Goal: Task Accomplishment & Management: Use online tool/utility

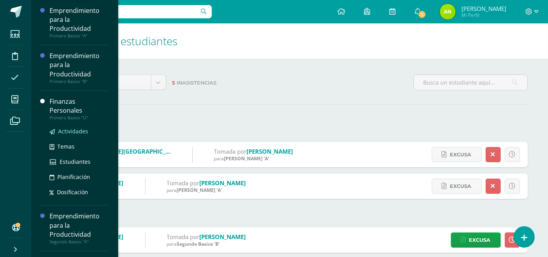
click at [71, 132] on span "Actividades" at bounding box center [73, 131] width 30 height 7
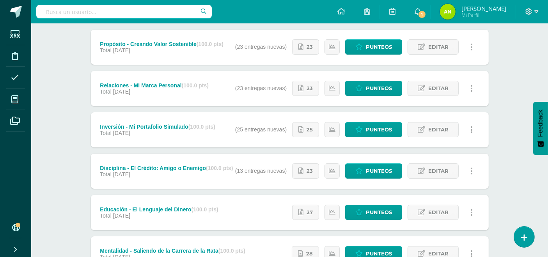
scroll to position [119, 0]
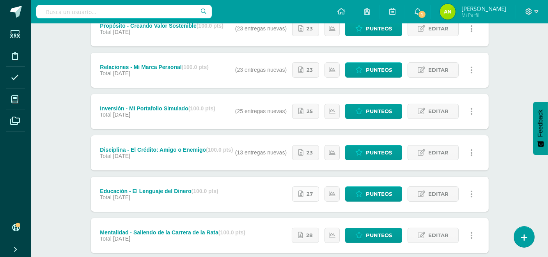
click at [315, 197] on link "27" at bounding box center [305, 193] width 27 height 15
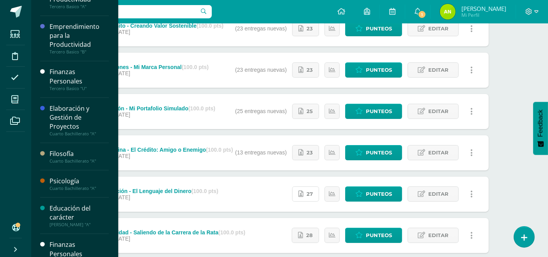
scroll to position [295, 0]
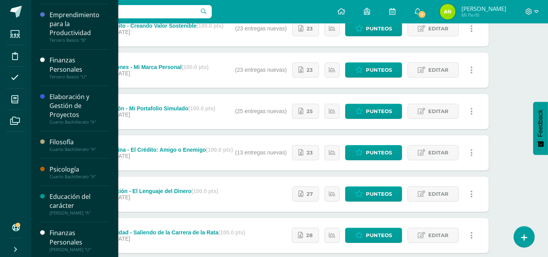
click at [64, 244] on div "Finanzas Personales" at bounding box center [79, 238] width 59 height 18
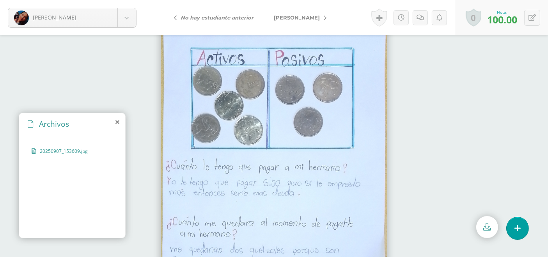
click at [324, 15] on icon at bounding box center [325, 17] width 3 height 5
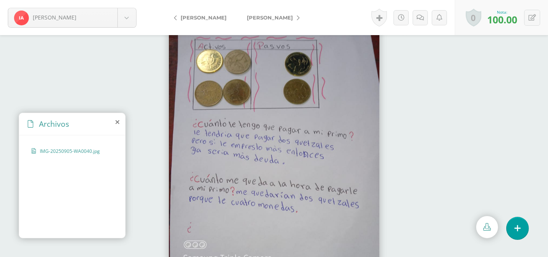
click at [282, 18] on link "[PERSON_NAME]" at bounding box center [271, 17] width 69 height 19
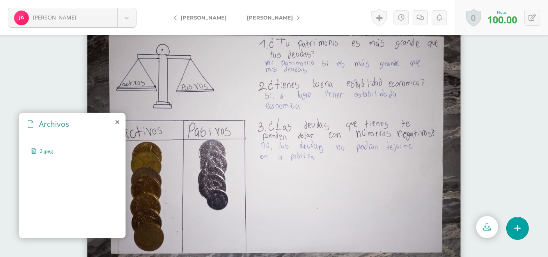
click at [297, 18] on icon at bounding box center [298, 17] width 3 height 5
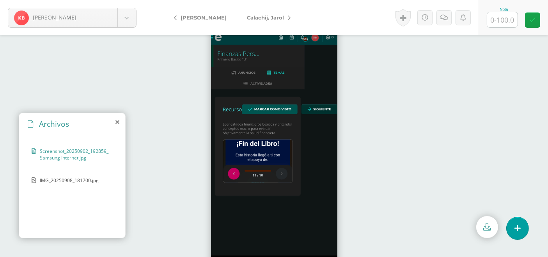
click at [283, 18] on link "Calachij, Jarol" at bounding box center [267, 17] width 60 height 19
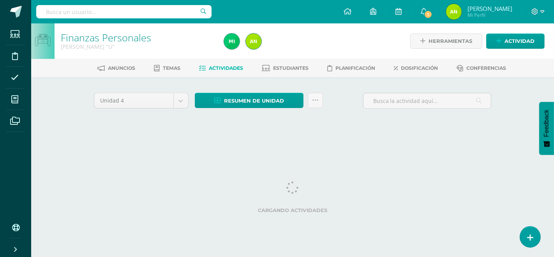
drag, startPoint x: 554, startPoint y: 33, endPoint x: 554, endPoint y: 82, distance: 49.1
click at [554, 82] on html "Estudiantes Disciplina Asistencia Mis cursos Archivos Soporte Ayuda Reportar un…" at bounding box center [277, 72] width 554 height 145
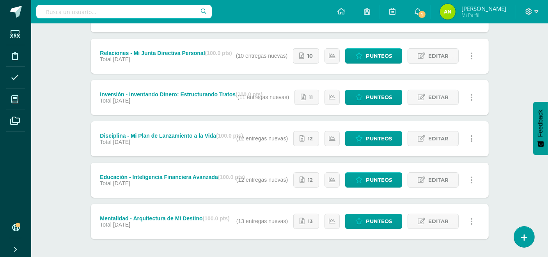
scroll to position [140, 0]
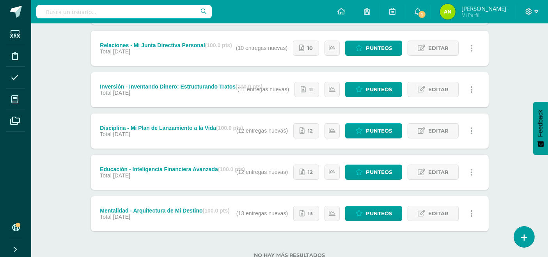
click at [170, 210] on div "Mentalidad - Arquitectura de Mi Destino (100.0 pts)" at bounding box center [164, 210] width 129 height 6
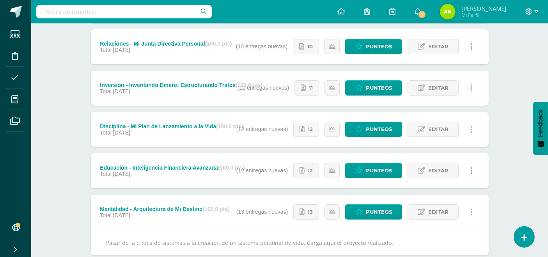
scroll to position [191, 0]
